Goal: Find specific page/section: Find specific page/section

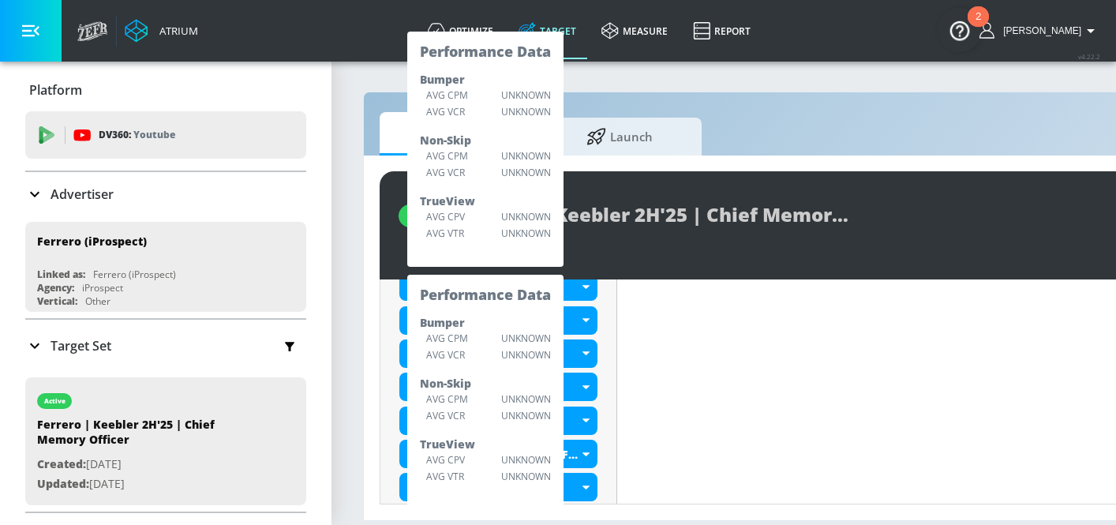
scroll to position [678, 0]
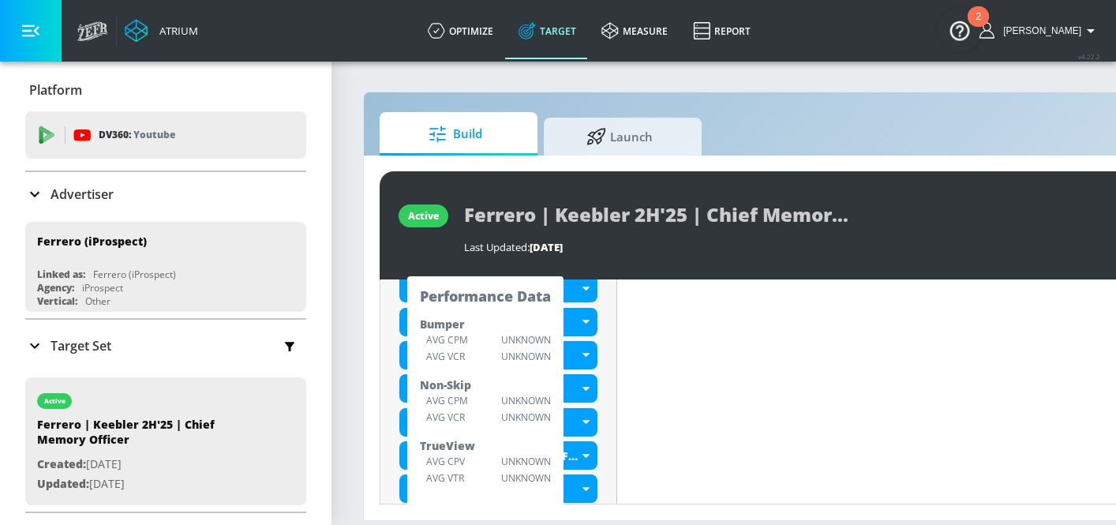
click at [706, 394] on div "Content Filter Sort by Average daily views avg_daily_views_last_7_days Update E…" at bounding box center [948, 487] width 663 height 1450
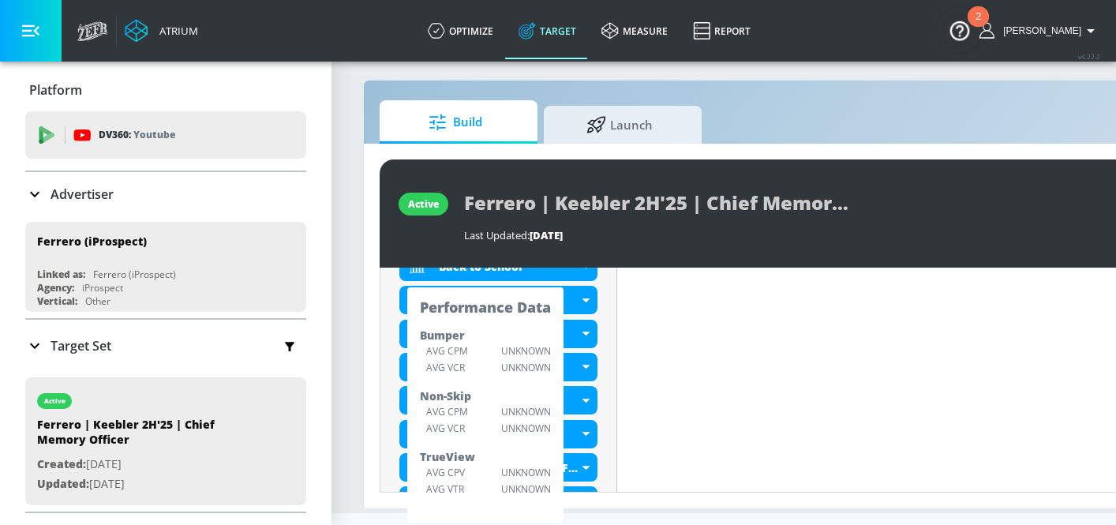
scroll to position [655, 0]
click at [718, 420] on div "Content Filter Sort by Average daily views avg_daily_views_last_7_days Update E…" at bounding box center [948, 498] width 663 height 1450
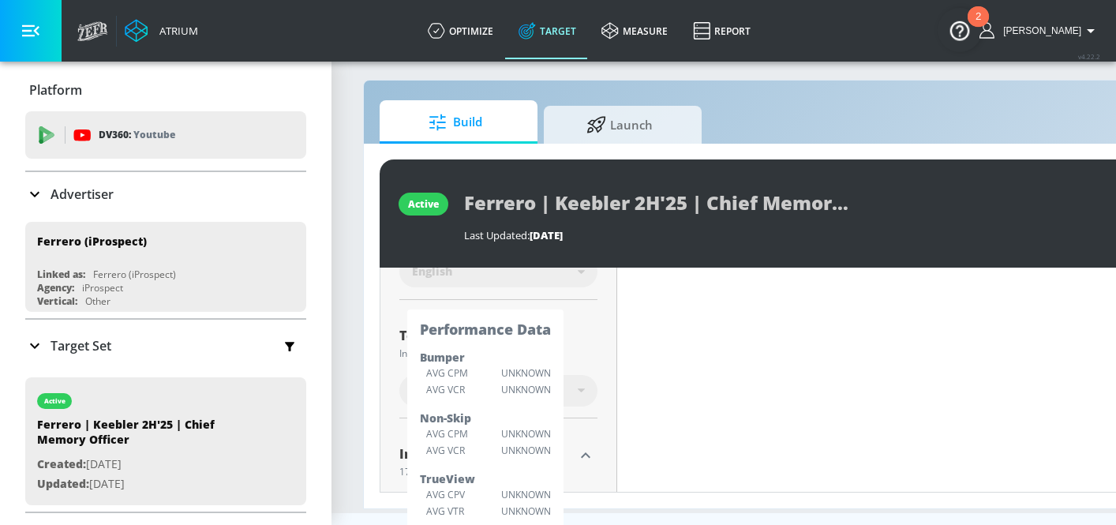
scroll to position [353, 0]
